Goal: Task Accomplishment & Management: Use online tool/utility

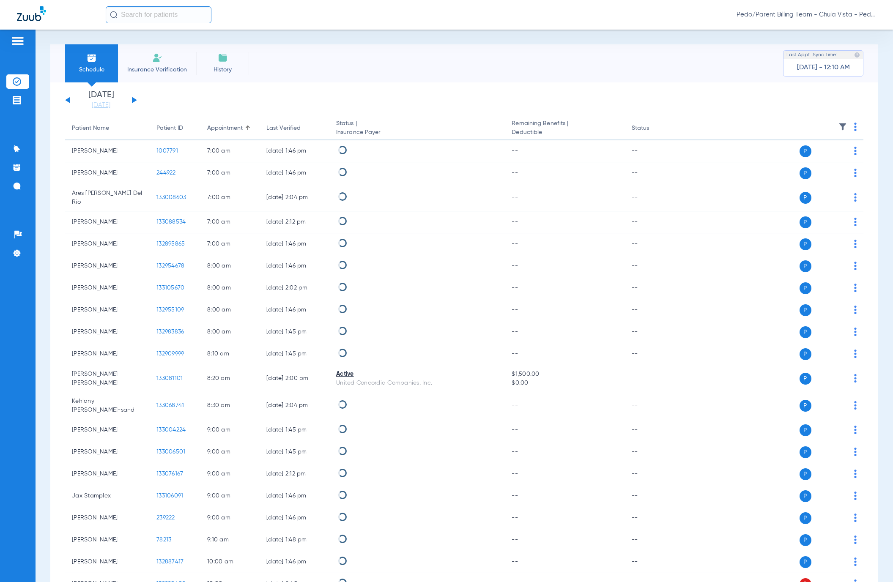
click at [131, 102] on div "[DATE] [DATE] [DATE] [DATE] [DATE] [DATE] [DATE] [DATE] [DATE] [DATE] [DATE] [D…" at bounding box center [101, 100] width 72 height 19
click at [132, 99] on button at bounding box center [134, 100] width 5 height 6
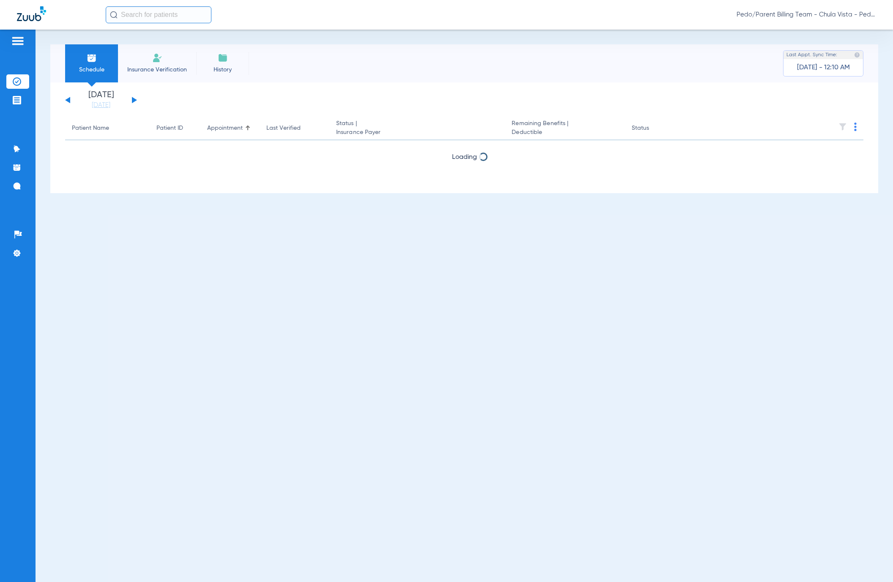
click at [63, 102] on div "[DATE] [DATE] [DATE] [DATE] [DATE] [DATE] [DATE] [DATE] [DATE] [DATE] [DATE] [D…" at bounding box center [464, 137] width 828 height 111
click at [68, 98] on div "[DATE] [DATE] [DATE] [DATE] [DATE] [DATE] [DATE] [DATE] [DATE] [DATE] [DATE] [D…" at bounding box center [101, 100] width 72 height 19
click at [98, 103] on link "[DATE]" at bounding box center [101, 105] width 51 height 8
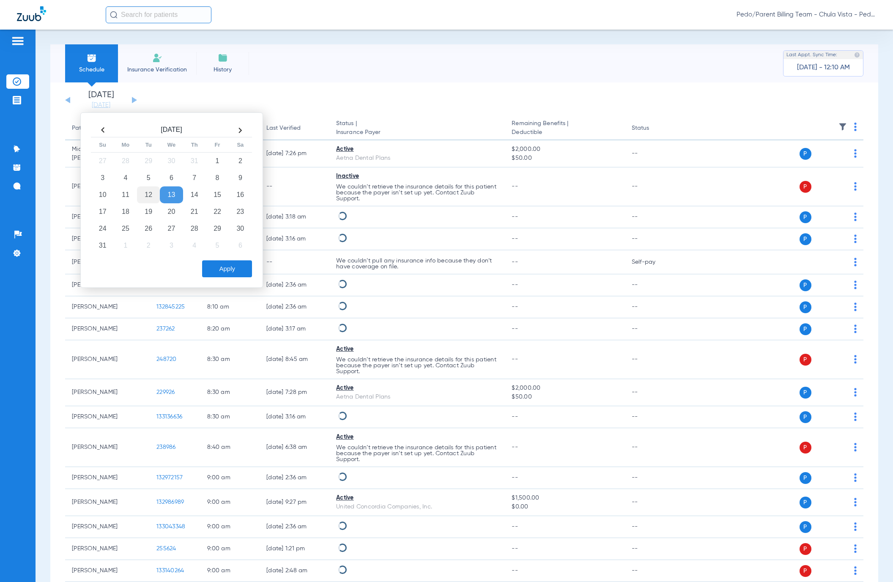
click at [147, 186] on td "12" at bounding box center [148, 194] width 23 height 17
click at [166, 189] on td "13" at bounding box center [171, 194] width 23 height 17
click at [189, 191] on td "14" at bounding box center [194, 194] width 23 height 17
click at [219, 269] on button "Apply" at bounding box center [227, 268] width 50 height 17
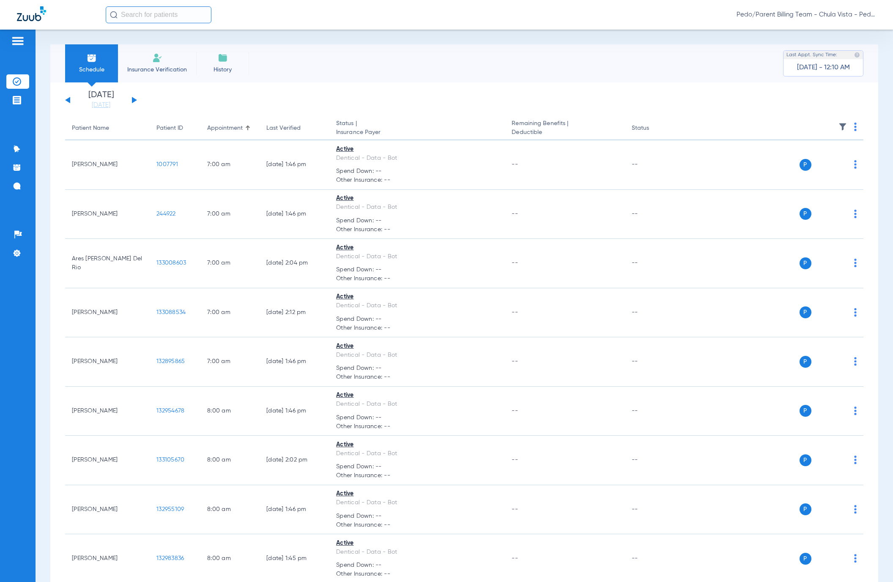
click at [854, 123] on img at bounding box center [855, 127] width 3 height 8
click at [792, 159] on span "Verify All" at bounding box center [813, 160] width 53 height 6
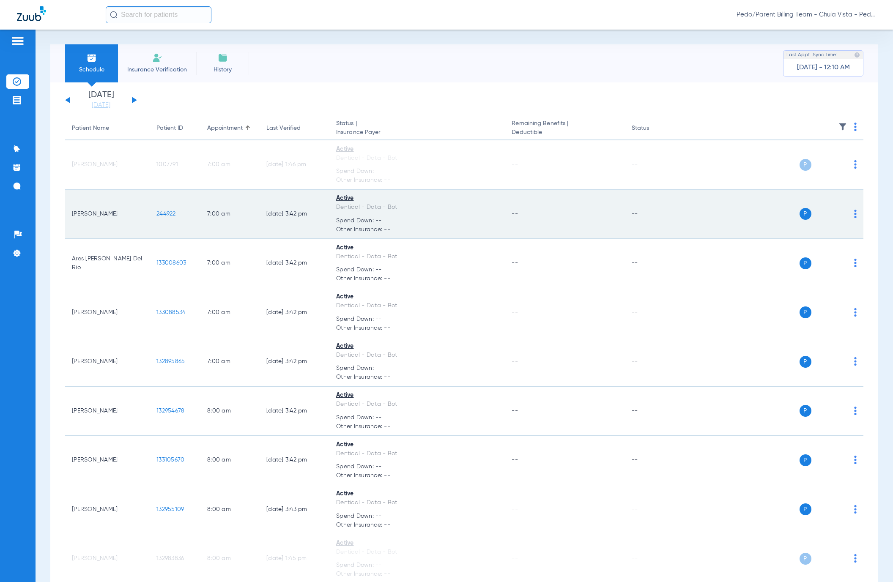
click at [552, 254] on td "--" at bounding box center [565, 263] width 120 height 49
